Goal: Find specific page/section: Find specific page/section

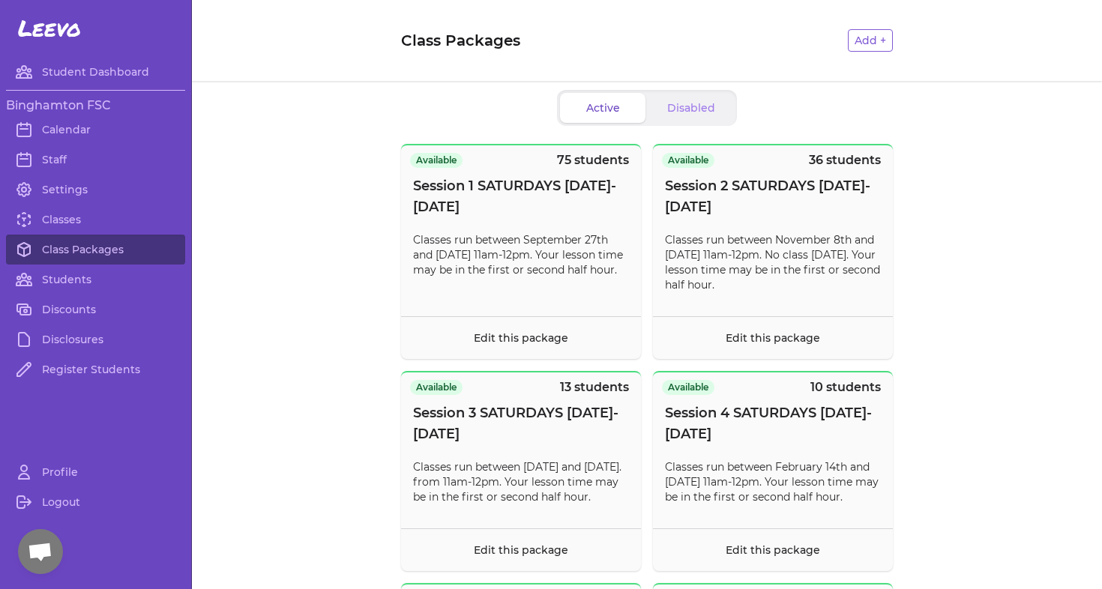
scroll to position [181, 0]
click at [68, 238] on link "Class Packages" at bounding box center [95, 250] width 179 height 30
click at [70, 248] on link "Class Packages" at bounding box center [95, 250] width 179 height 30
click at [38, 548] on span "Open chat" at bounding box center [40, 553] width 25 height 21
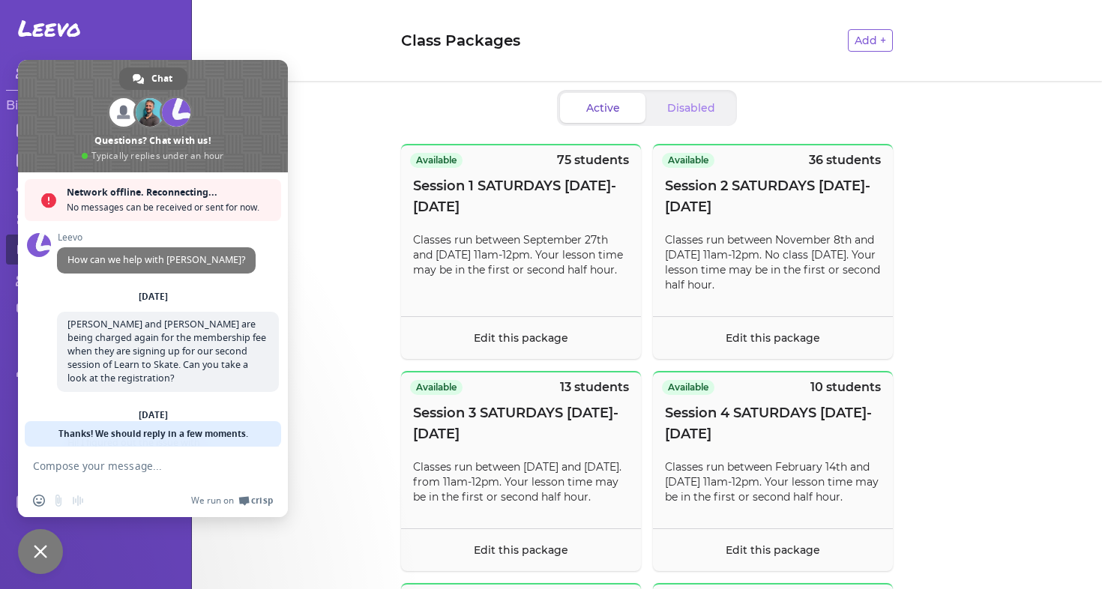
scroll to position [257, 0]
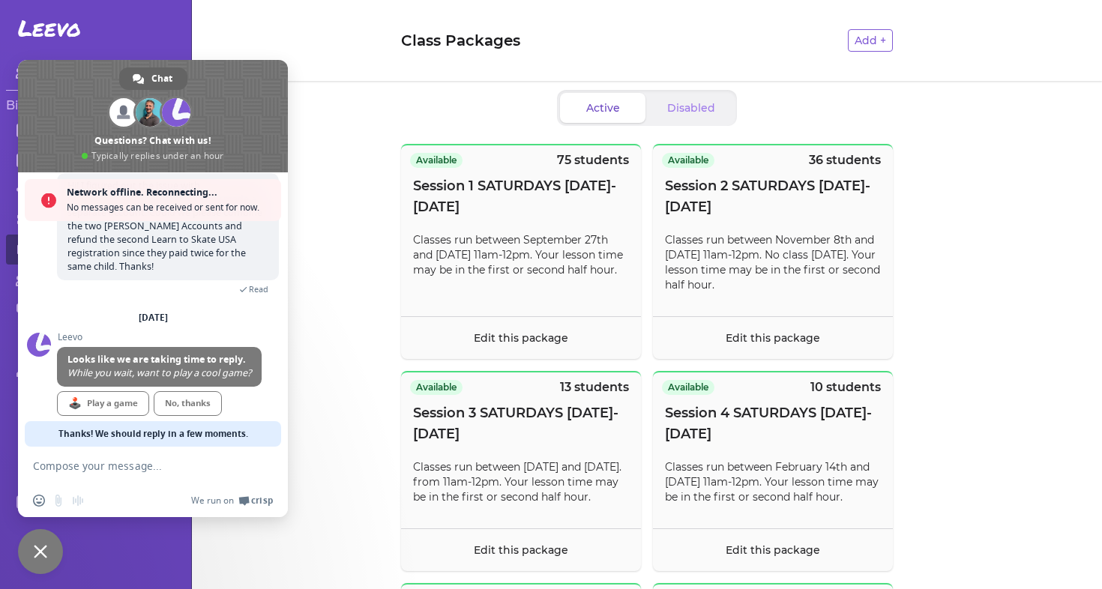
drag, startPoint x: 555, startPoint y: 23, endPoint x: 234, endPoint y: 106, distance: 331.3
click at [234, 106] on span at bounding box center [153, 116] width 270 height 112
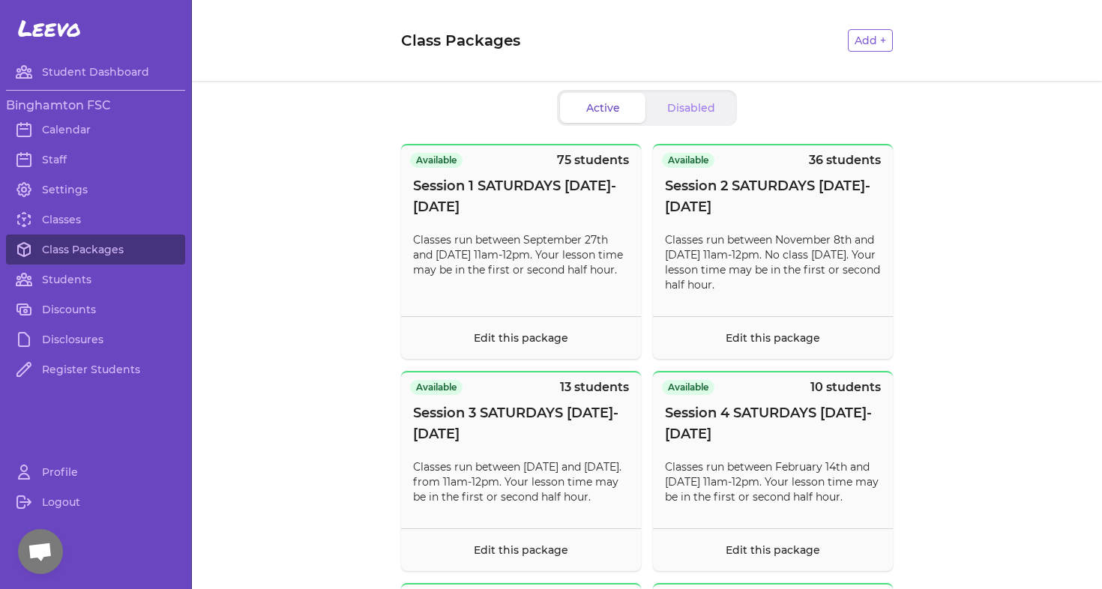
click at [39, 550] on span "Open chat" at bounding box center [40, 553] width 25 height 21
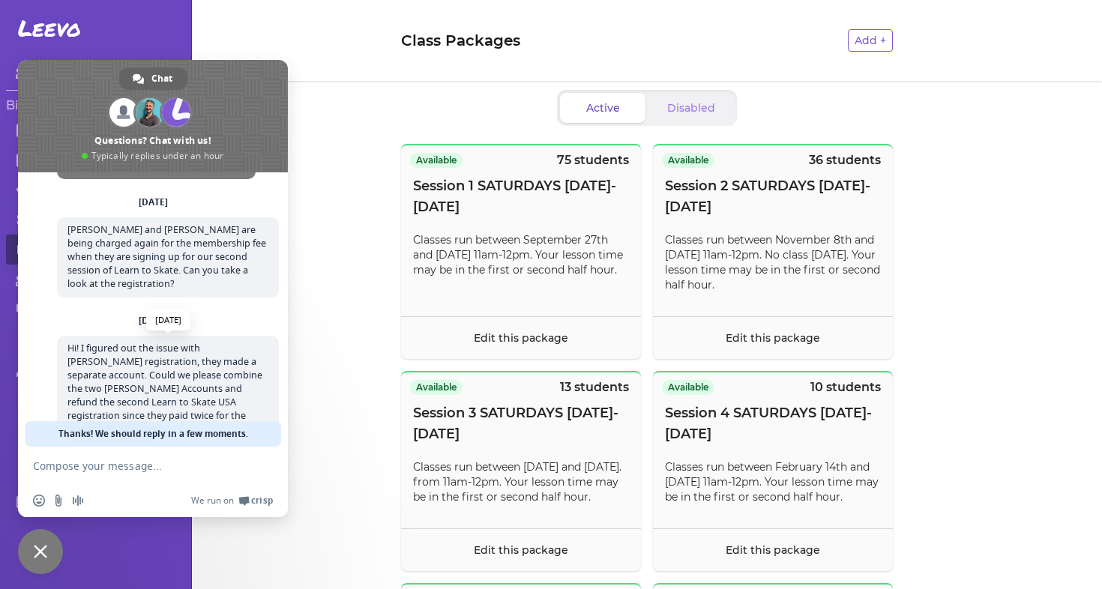
scroll to position [208, 0]
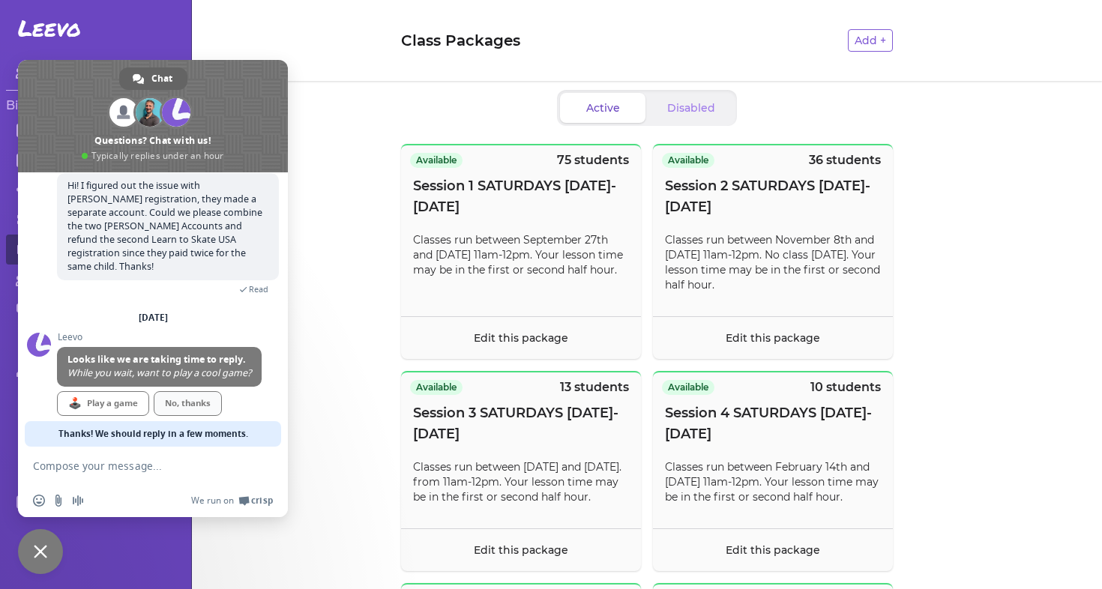
click at [175, 391] on div "No, thanks" at bounding box center [188, 403] width 68 height 25
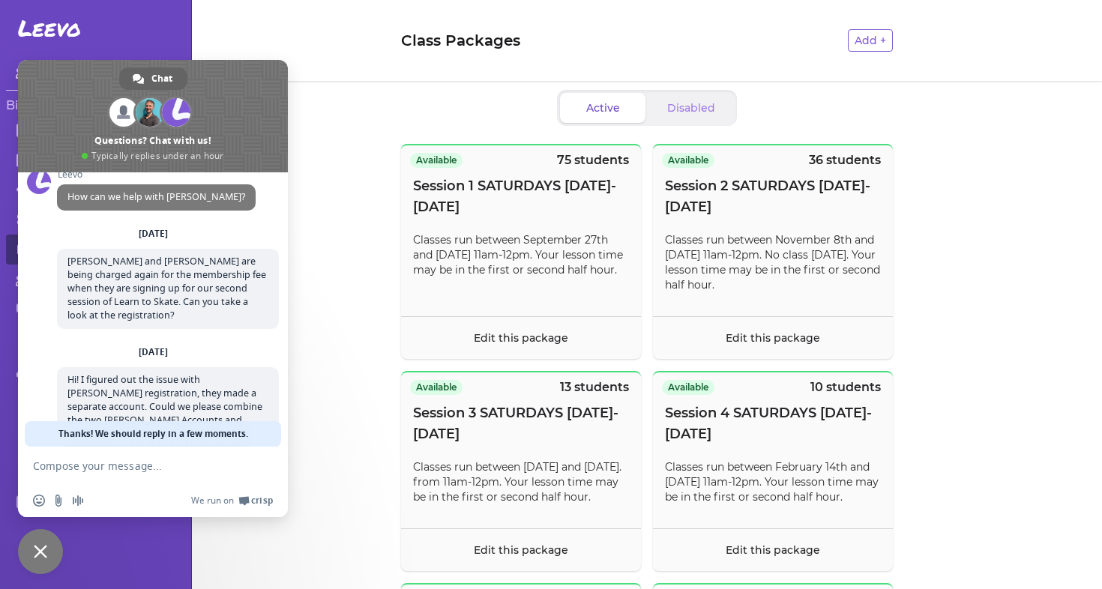
scroll to position [84, 0]
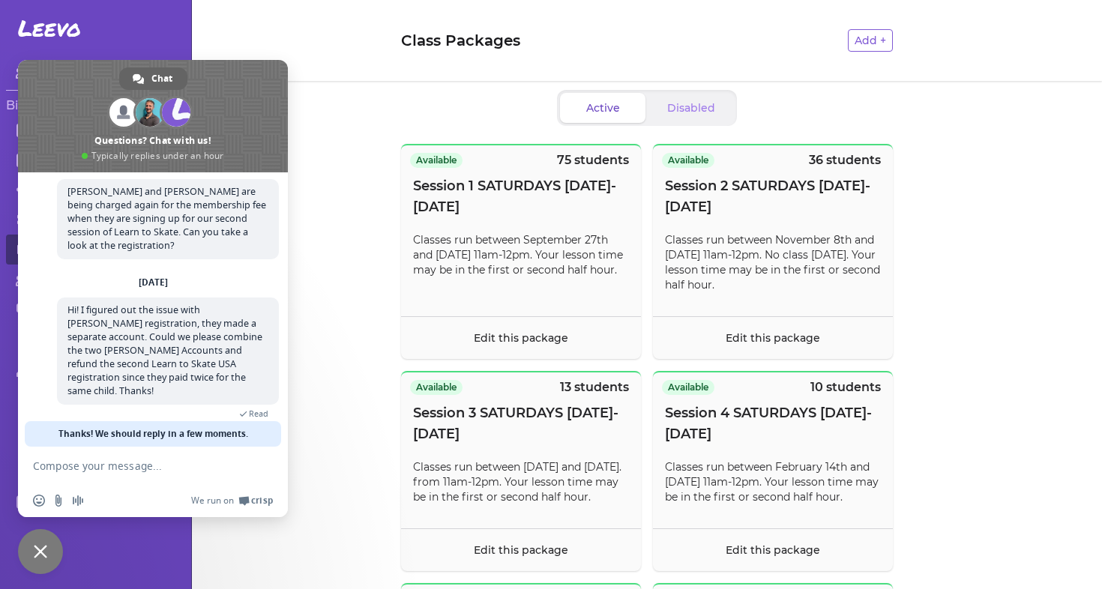
click at [284, 300] on div "Leevo How can we help with Leevo? Saturday, 27 September Daniella and Isabella …" at bounding box center [153, 309] width 270 height 274
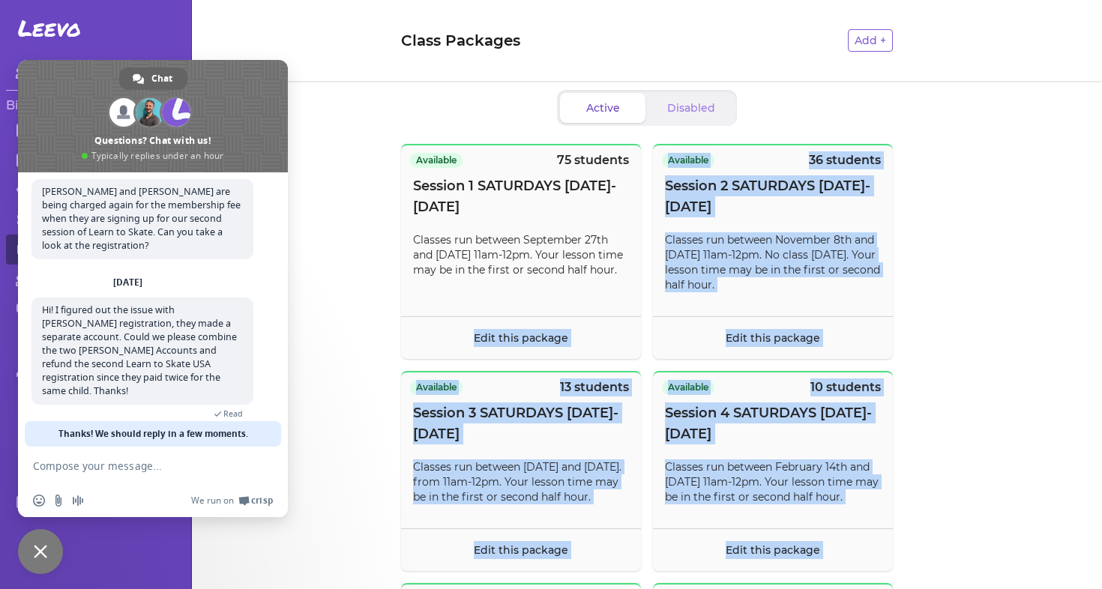
scroll to position [84, 58]
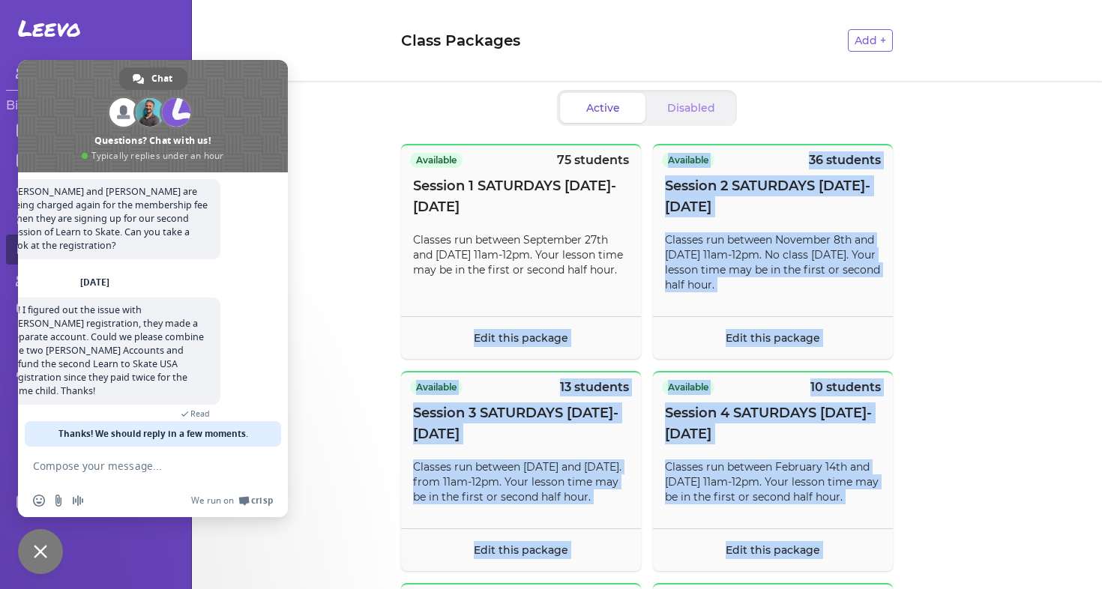
drag, startPoint x: 284, startPoint y: 300, endPoint x: 303, endPoint y: 300, distance: 18.7
click at [303, 300] on body "Leevo Student Dashboard Binghamton FSC Calendar Staff Settings Classes Class Pa…" at bounding box center [551, 294] width 1102 height 589
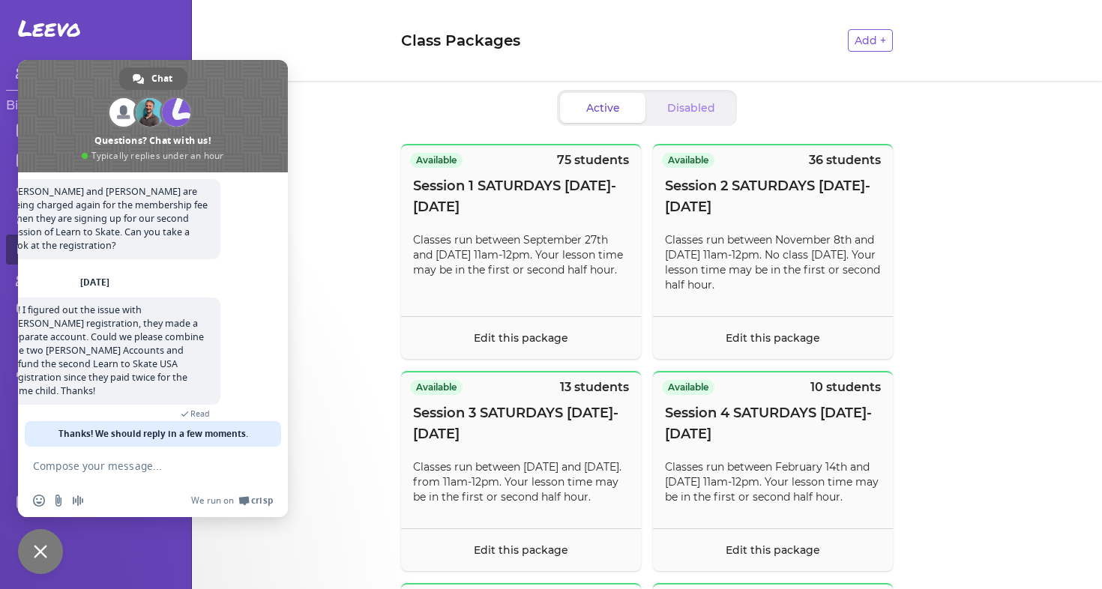
click at [265, 114] on span at bounding box center [153, 116] width 270 height 112
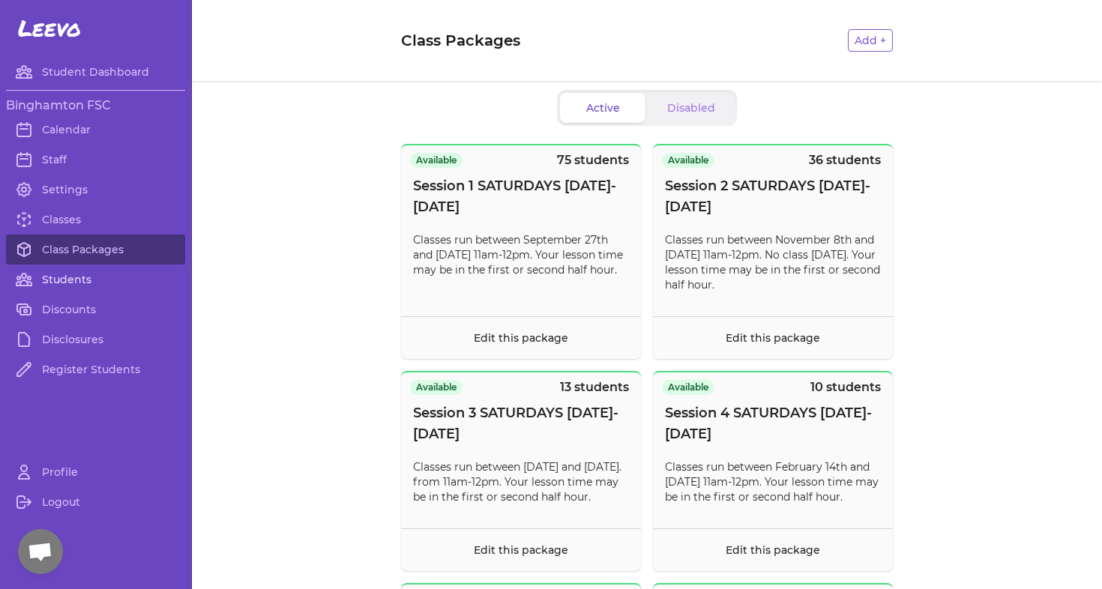
click at [70, 283] on link "Students" at bounding box center [95, 280] width 179 height 30
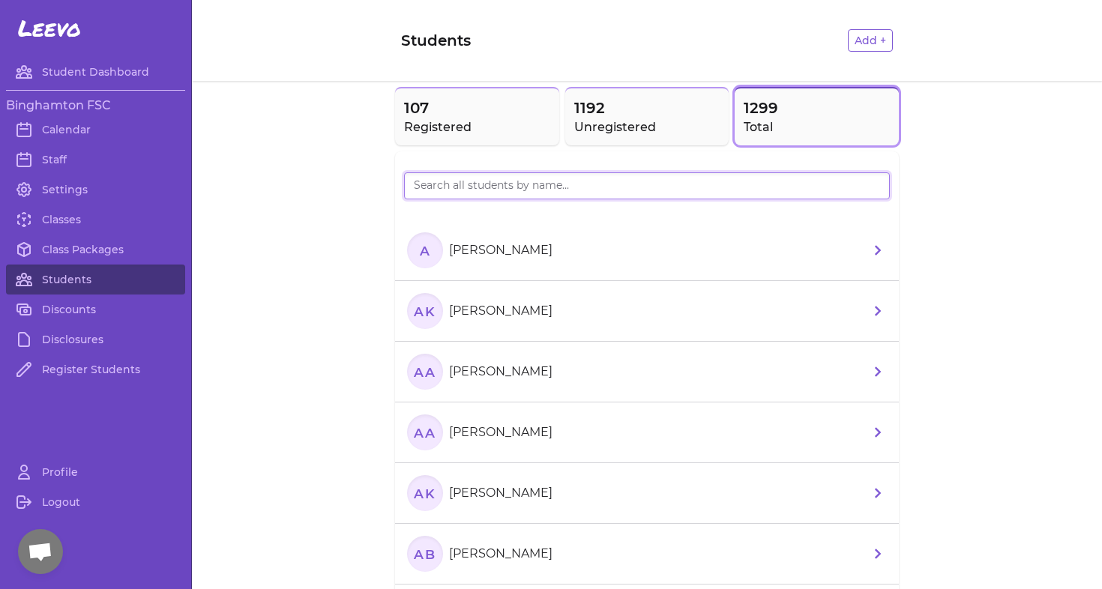
click at [564, 199] on input "search" at bounding box center [647, 185] width 486 height 27
click at [564, 198] on input "search" at bounding box center [647, 185] width 486 height 27
type input "isa"
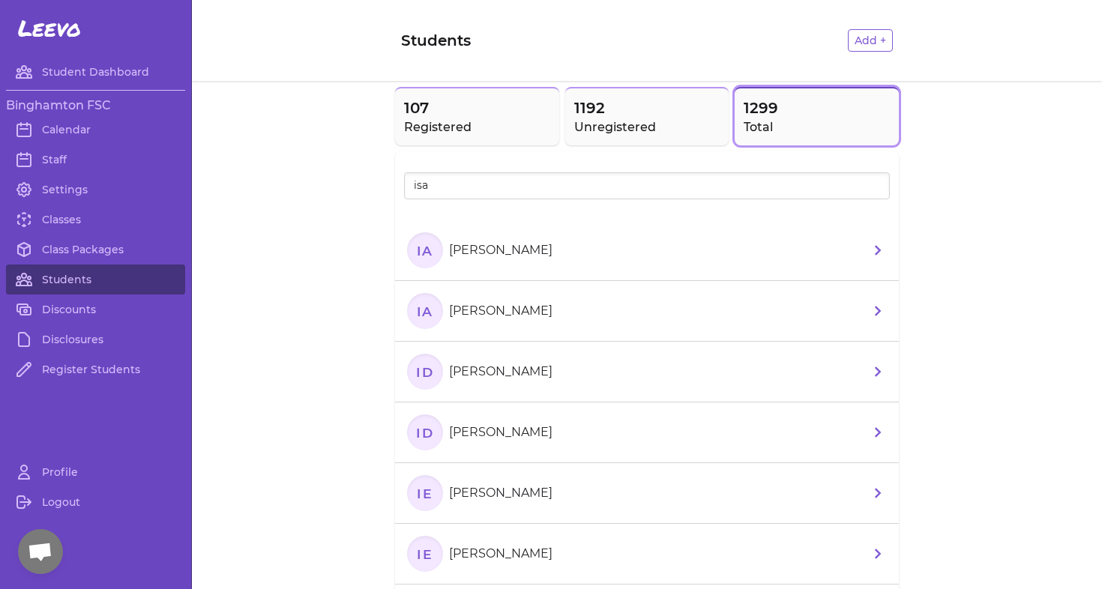
click at [73, 238] on link "Class Packages" at bounding box center [95, 250] width 179 height 30
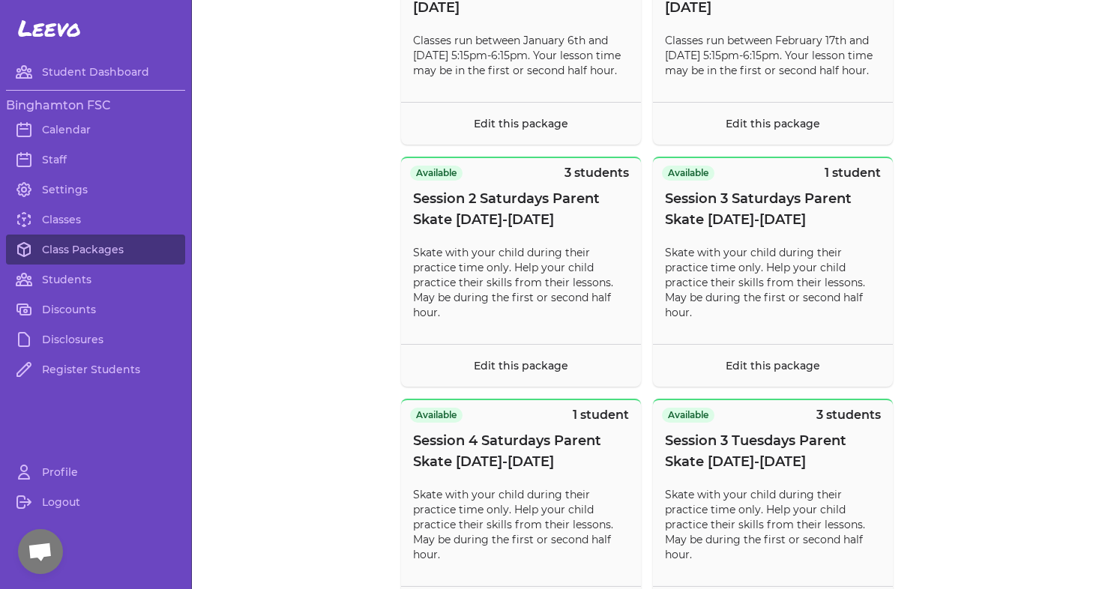
scroll to position [907, 0]
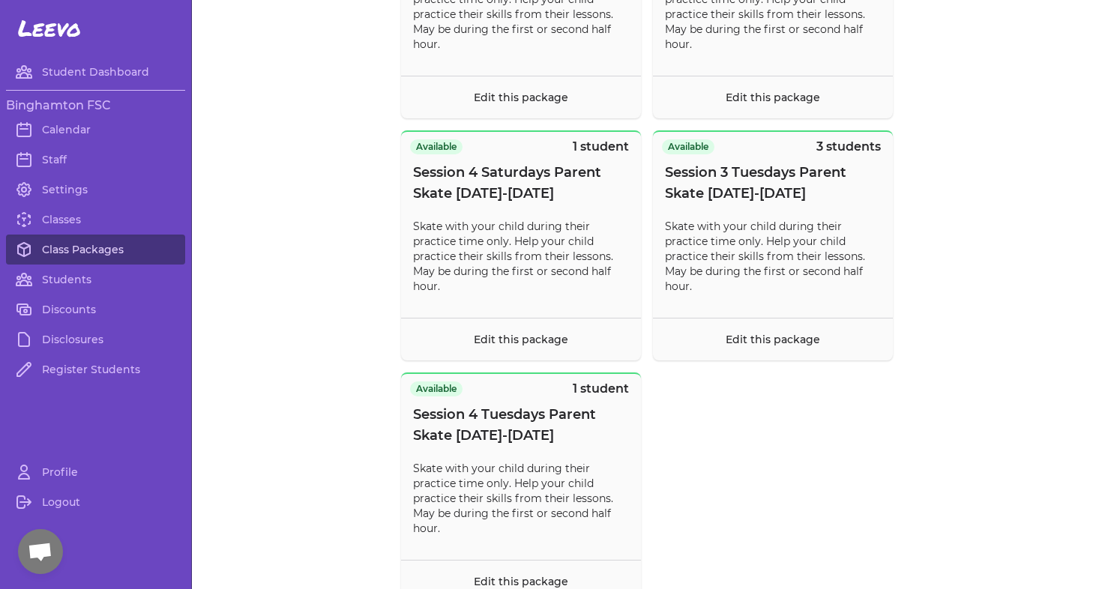
click at [123, 242] on link "Class Packages" at bounding box center [95, 250] width 179 height 30
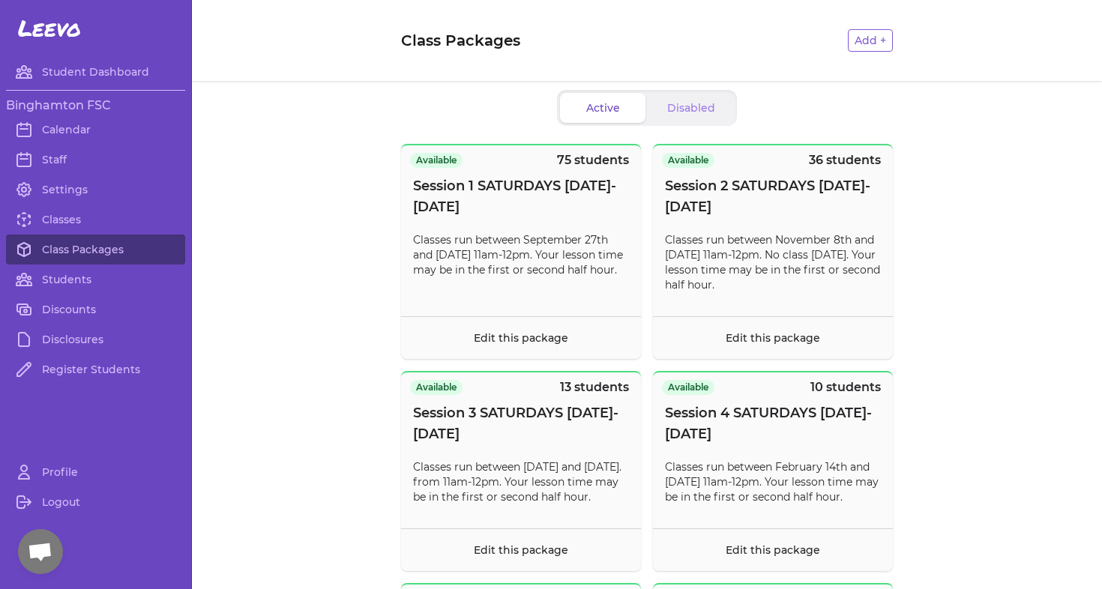
scroll to position [0, 0]
